Goal: Task Accomplishment & Management: Manage account settings

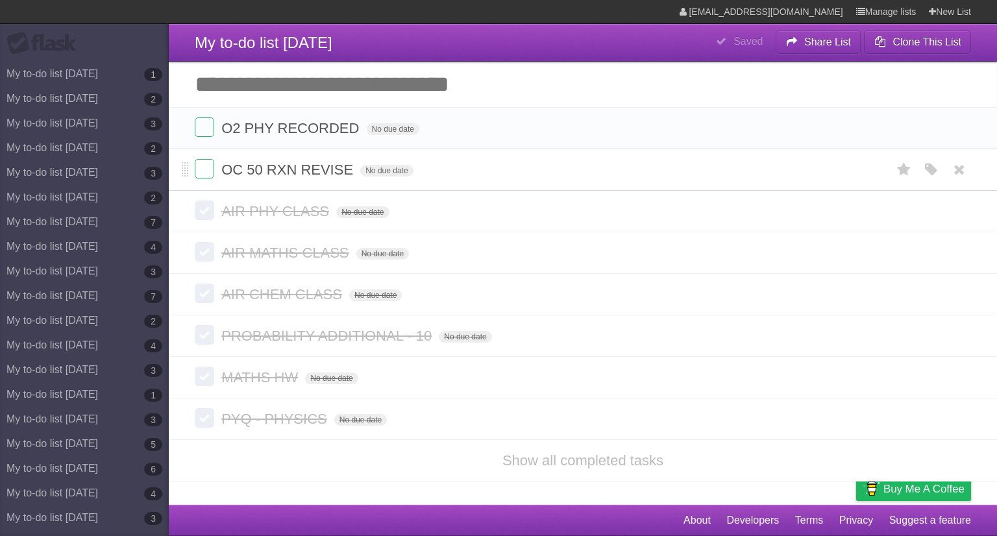
click at [319, 169] on span "OC 50 RXN REVISE" at bounding box center [288, 170] width 135 height 16
click at [345, 134] on span "O2 PHY RECORDED" at bounding box center [291, 128] width 141 height 16
type input "**********"
click at [214, 130] on form "MATHS LAB MANUAL No due date White Red Blue Green Purple Orange" at bounding box center [583, 127] width 776 height 21
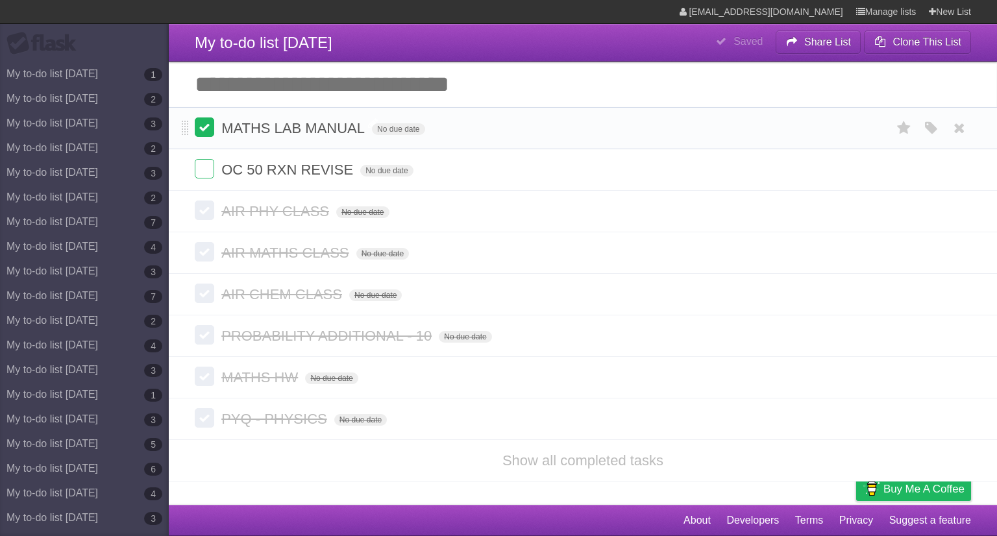
click at [210, 128] on label at bounding box center [204, 126] width 19 height 19
click at [213, 130] on label at bounding box center [204, 126] width 19 height 19
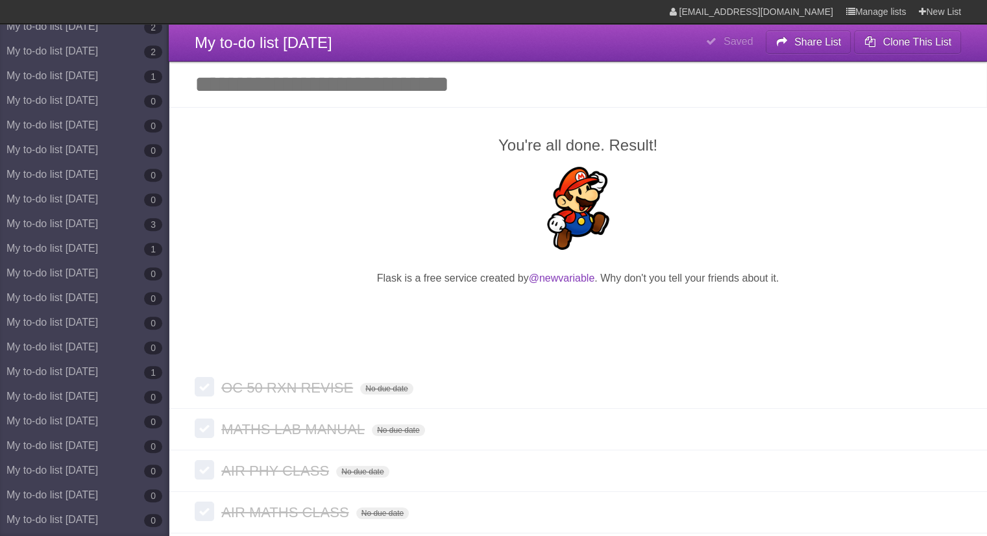
scroll to position [6875, 0]
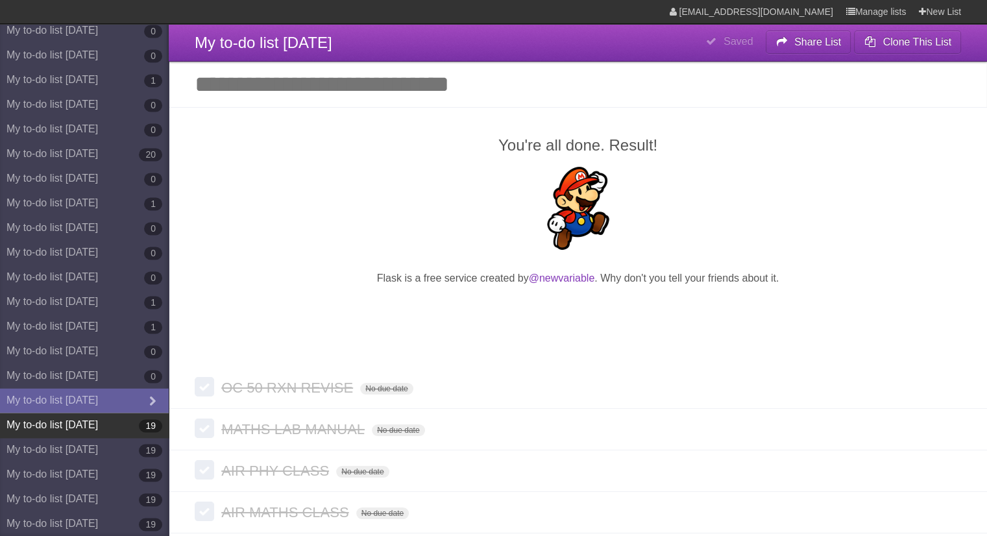
click at [122, 424] on link "My to-do list [DATE] 19" at bounding box center [84, 425] width 169 height 25
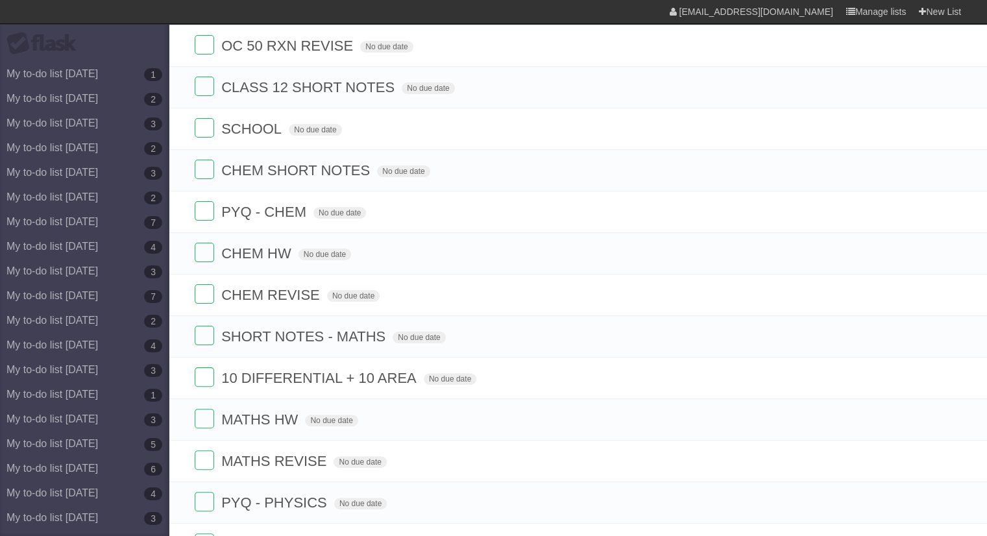
scroll to position [260, 0]
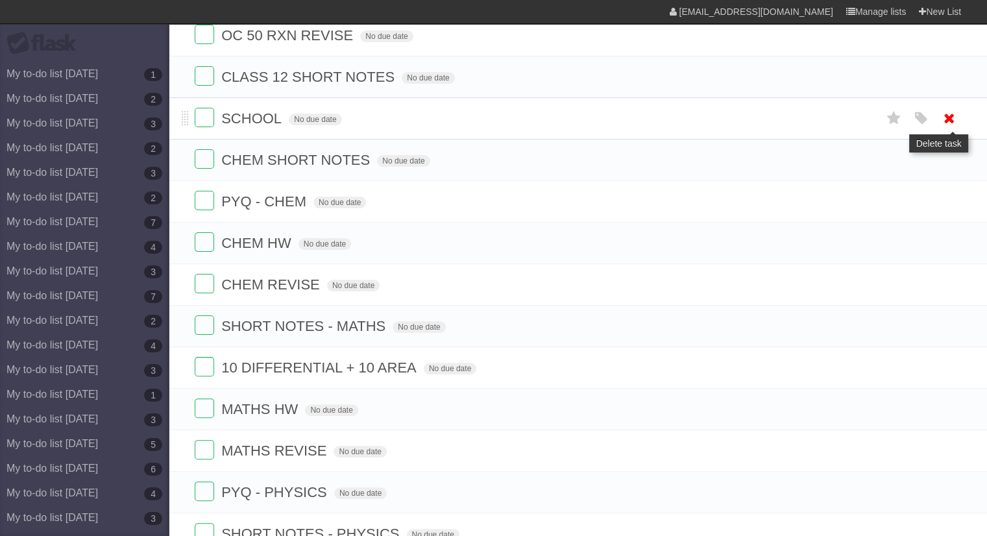
click at [943, 115] on icon at bounding box center [949, 118] width 18 height 21
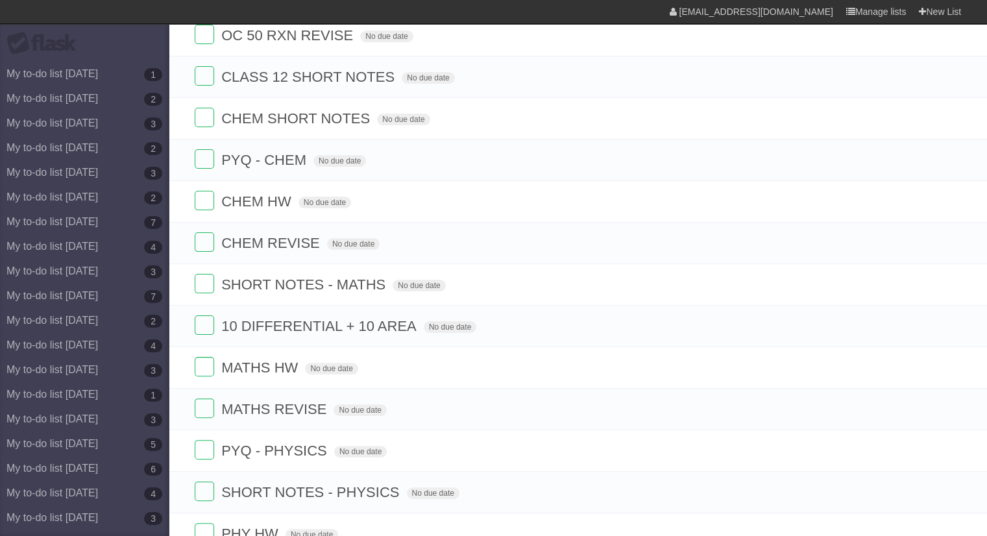
click at [943, 115] on icon at bounding box center [949, 118] width 18 height 21
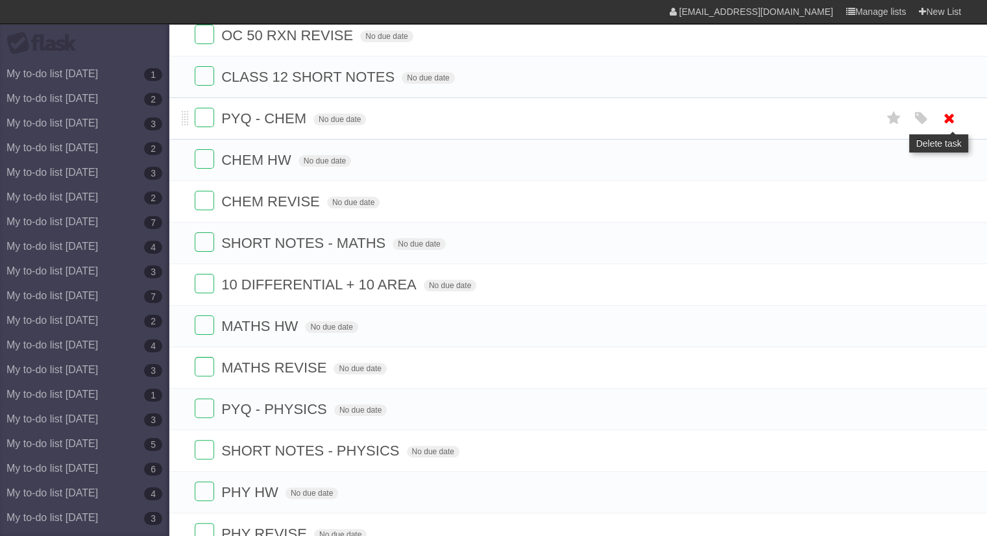
click at [945, 115] on icon at bounding box center [949, 118] width 18 height 21
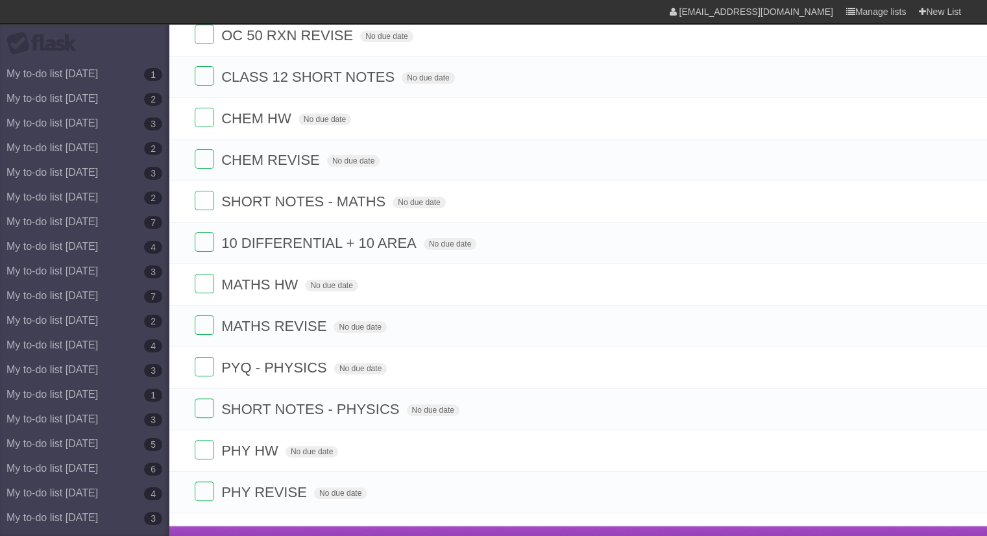
click at [945, 115] on icon at bounding box center [949, 118] width 18 height 21
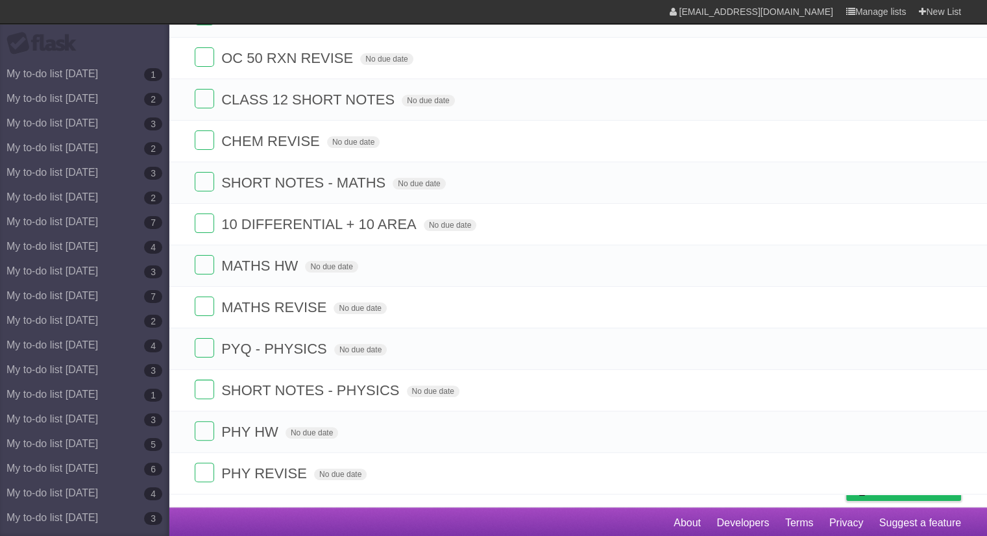
click at [945, 115] on li "CLASS 12 SHORT NOTES No due date White Red Blue Green Purple Orange" at bounding box center [578, 100] width 818 height 42
click at [947, 133] on icon at bounding box center [949, 140] width 18 height 21
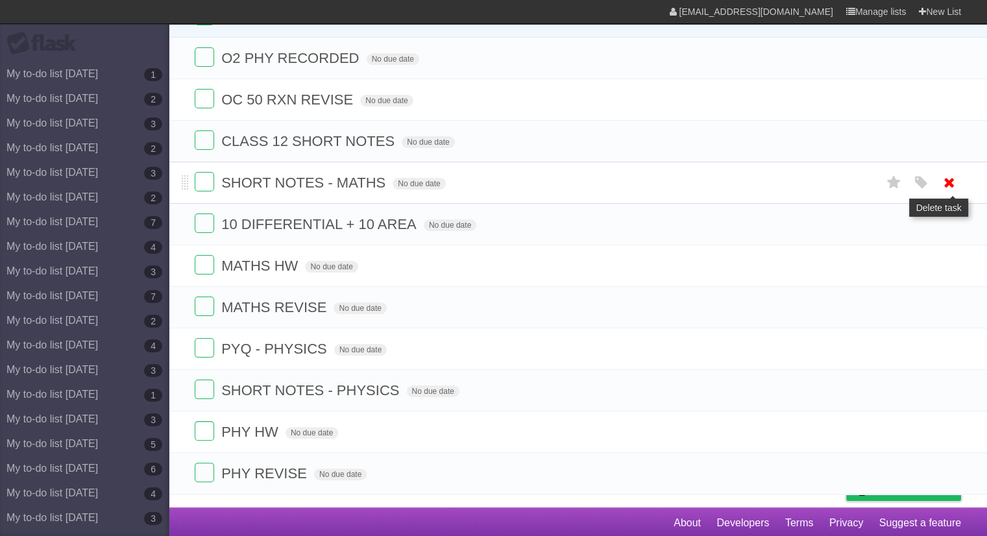
click at [952, 188] on icon at bounding box center [949, 182] width 18 height 21
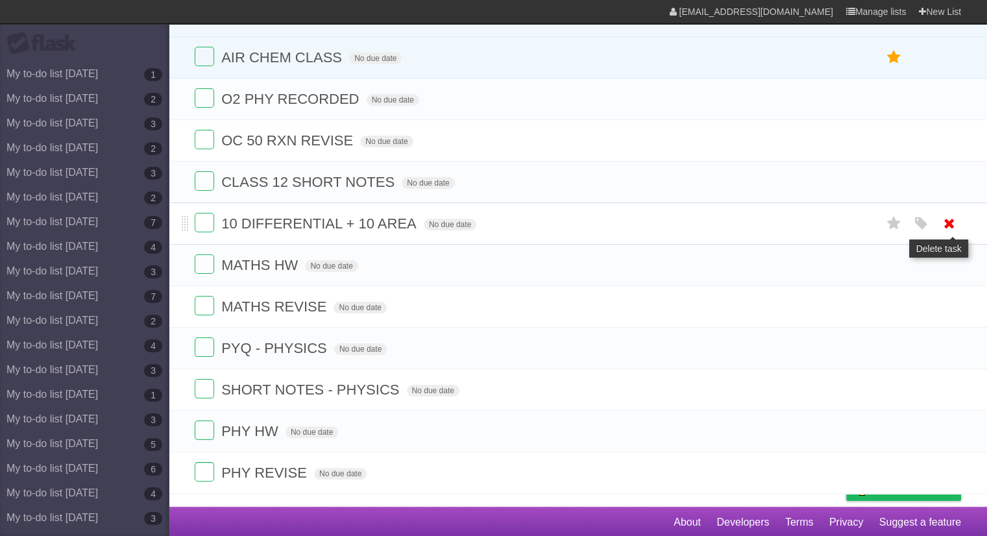
click at [955, 226] on icon at bounding box center [949, 223] width 18 height 21
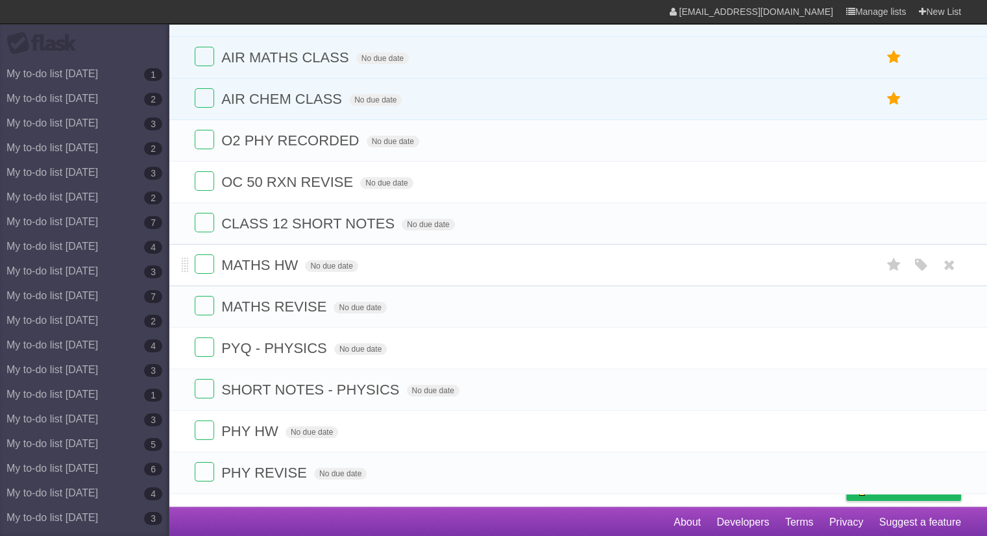
click at [289, 269] on span "MATHS HW" at bounding box center [261, 265] width 80 height 16
type input "**********"
click at [955, 300] on icon at bounding box center [949, 306] width 18 height 21
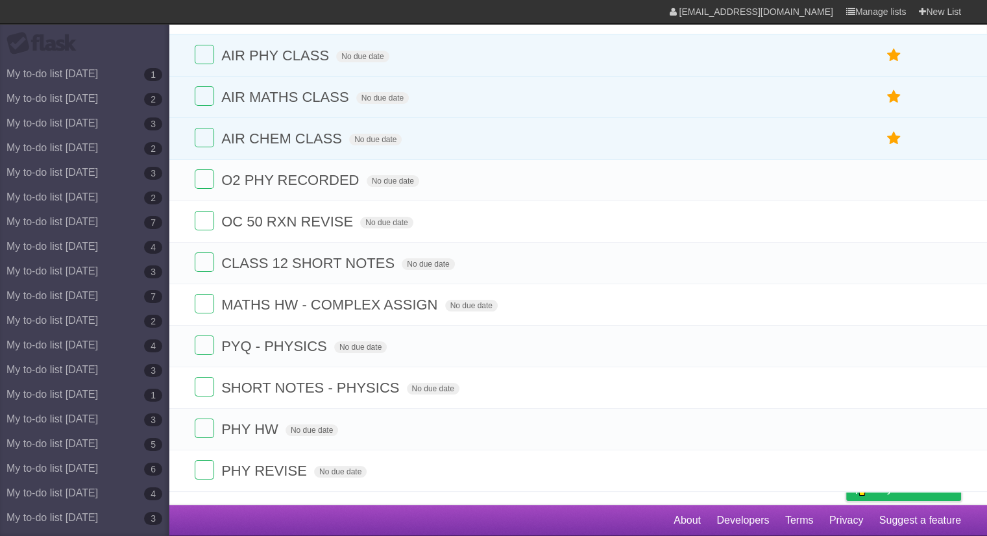
scroll to position [72, 0]
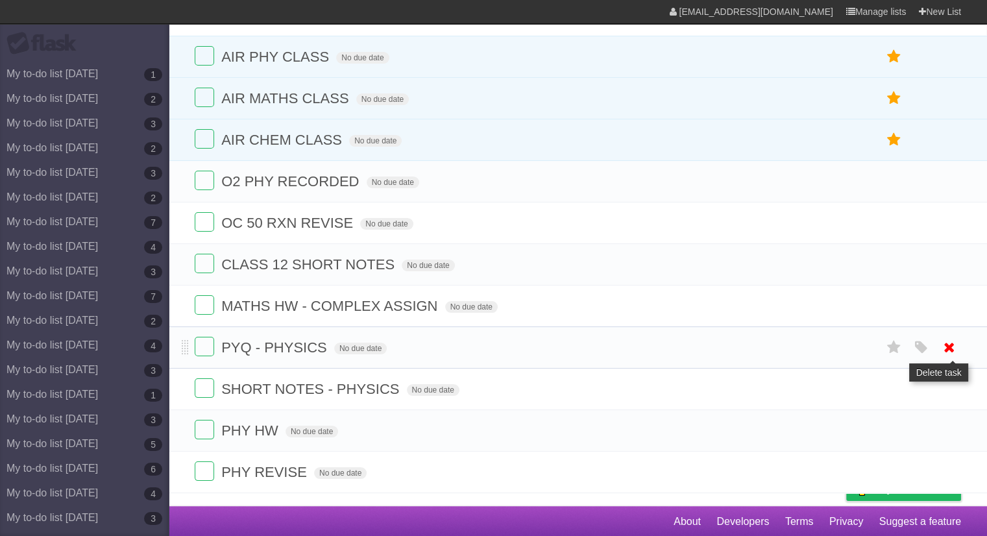
click at [955, 343] on icon at bounding box center [949, 347] width 18 height 21
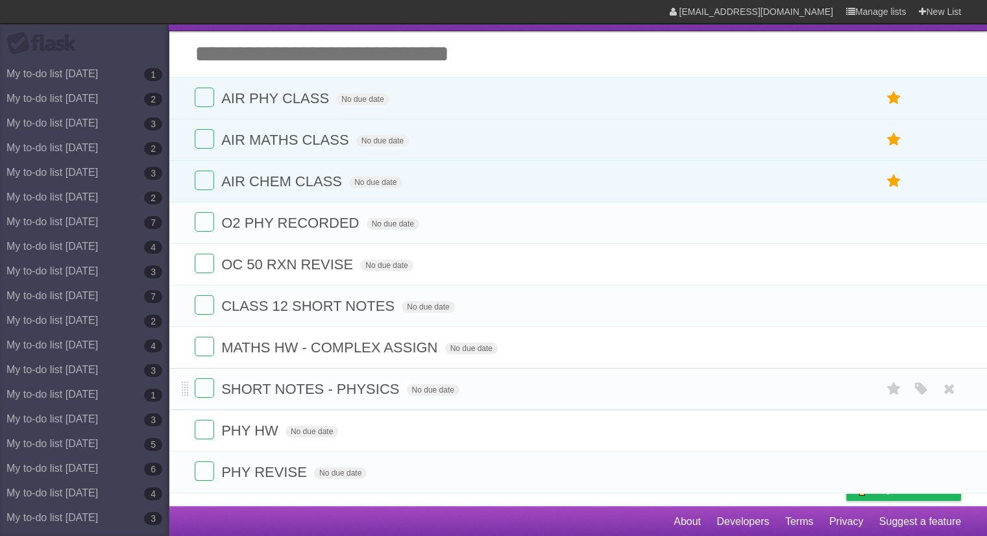
click at [380, 390] on span "SHORT NOTES - PHYSICS" at bounding box center [311, 389] width 181 height 16
type input "**********"
click at [956, 470] on icon at bounding box center [949, 471] width 18 height 21
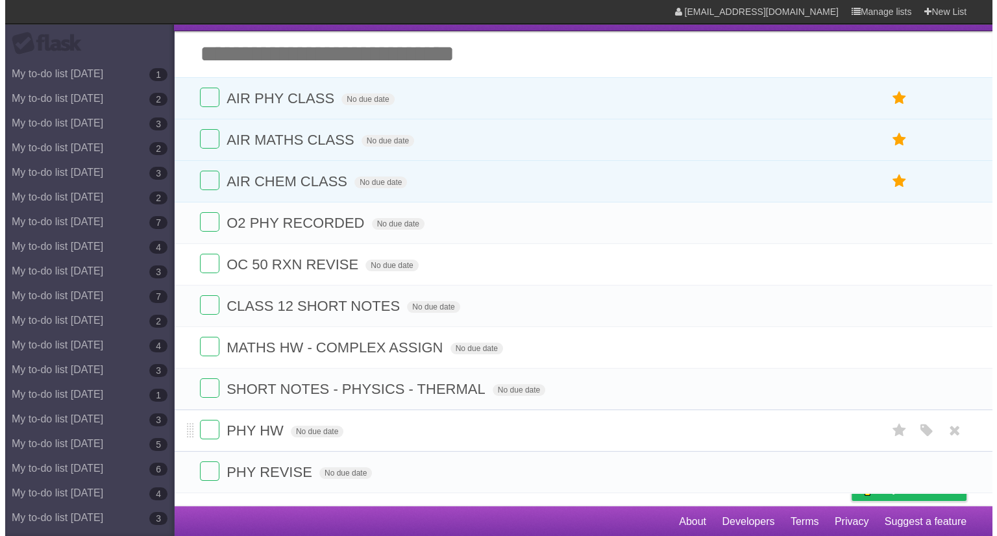
scroll to position [0, 0]
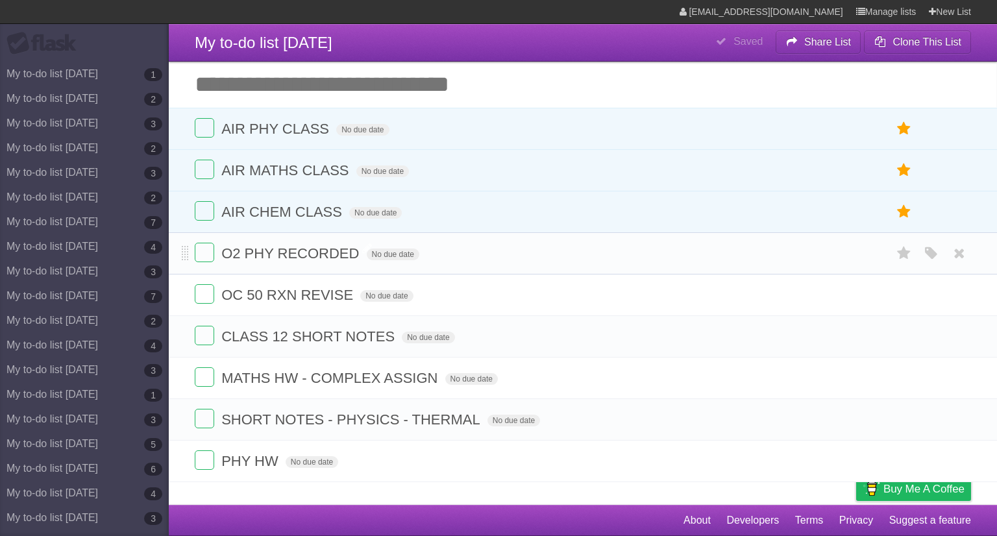
click at [314, 254] on span "O2 PHY RECORDED" at bounding box center [291, 253] width 141 height 16
click at [960, 254] on icon at bounding box center [959, 253] width 18 height 21
